Goal: Task Accomplishment & Management: Use online tool/utility

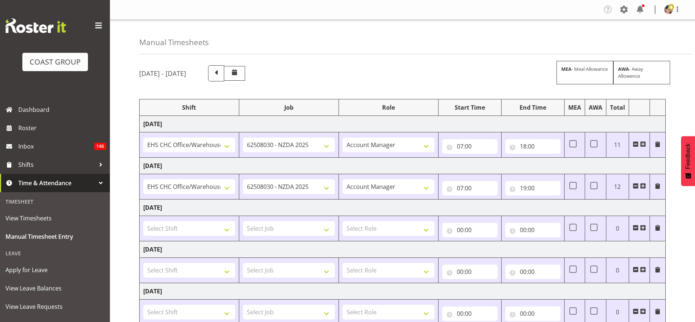
select select "1404"
select select "9196"
select select "37"
select select "18"
select select "1404"
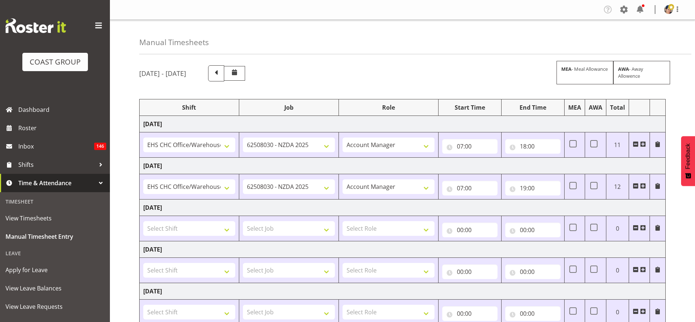
select select "9196"
select select "37"
click at [531, 146] on input "18:00" at bounding box center [532, 146] width 55 height 15
click at [556, 165] on select "00 01 02 03 04 05 06 07 08 09 10 11 12 13 14 15 16 17 18 19 20 21 22 23" at bounding box center [555, 165] width 16 height 15
select select "19"
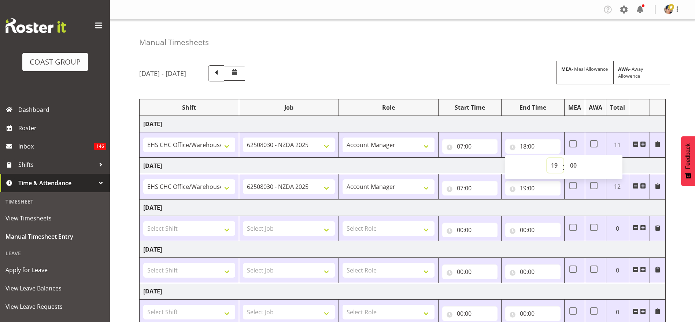
click at [547, 158] on select "00 01 02 03 04 05 06 07 08 09 10 11 12 13 14 15 16 17 18 19 20 21 22 23" at bounding box center [555, 165] width 16 height 15
type input "19:00"
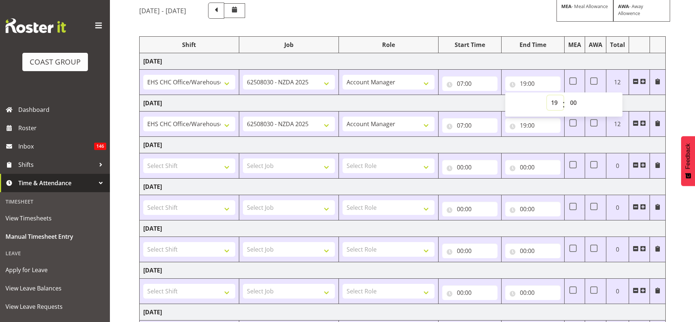
scroll to position [136, 0]
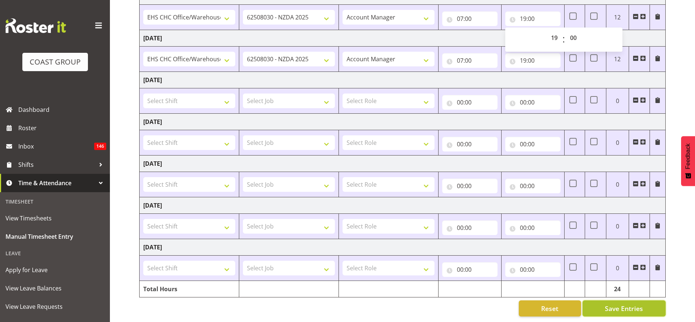
click at [617, 304] on span "Save Entries" at bounding box center [624, 309] width 38 height 10
